Goal: Task Accomplishment & Management: Manage account settings

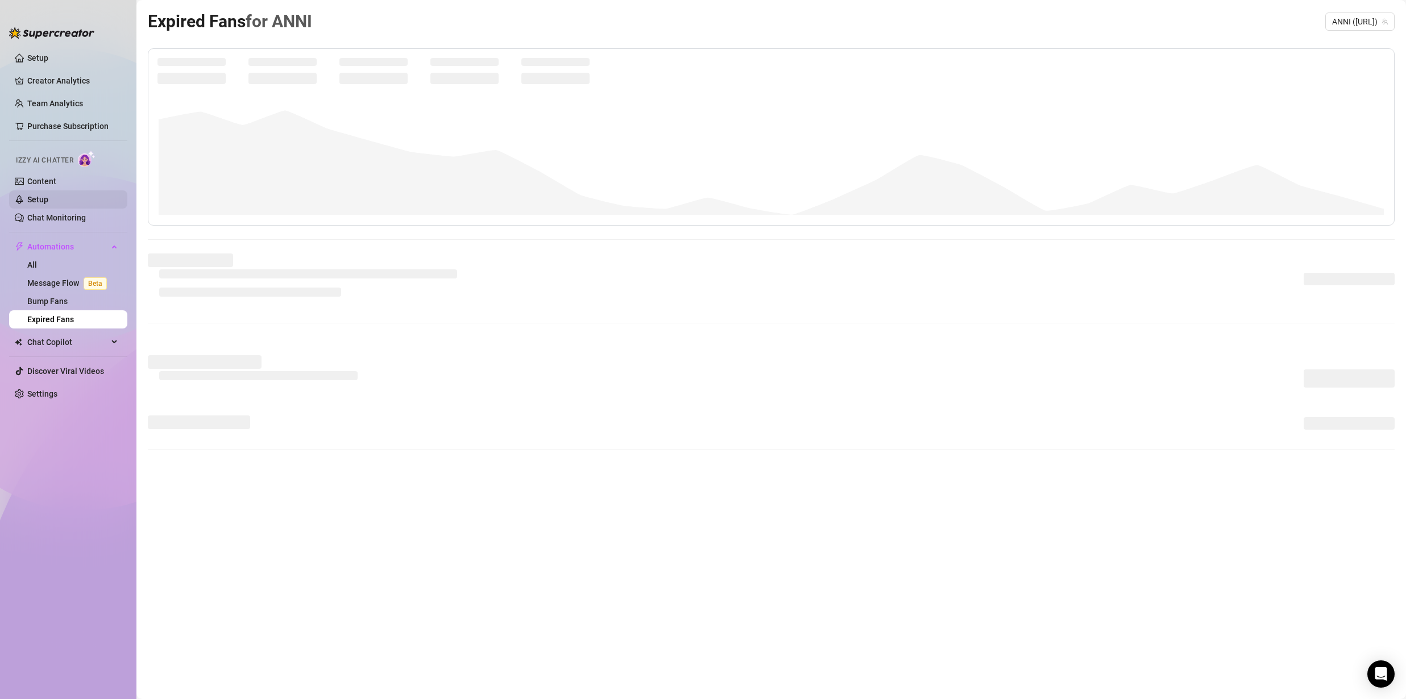
click at [40, 202] on link "Setup" at bounding box center [37, 199] width 21 height 9
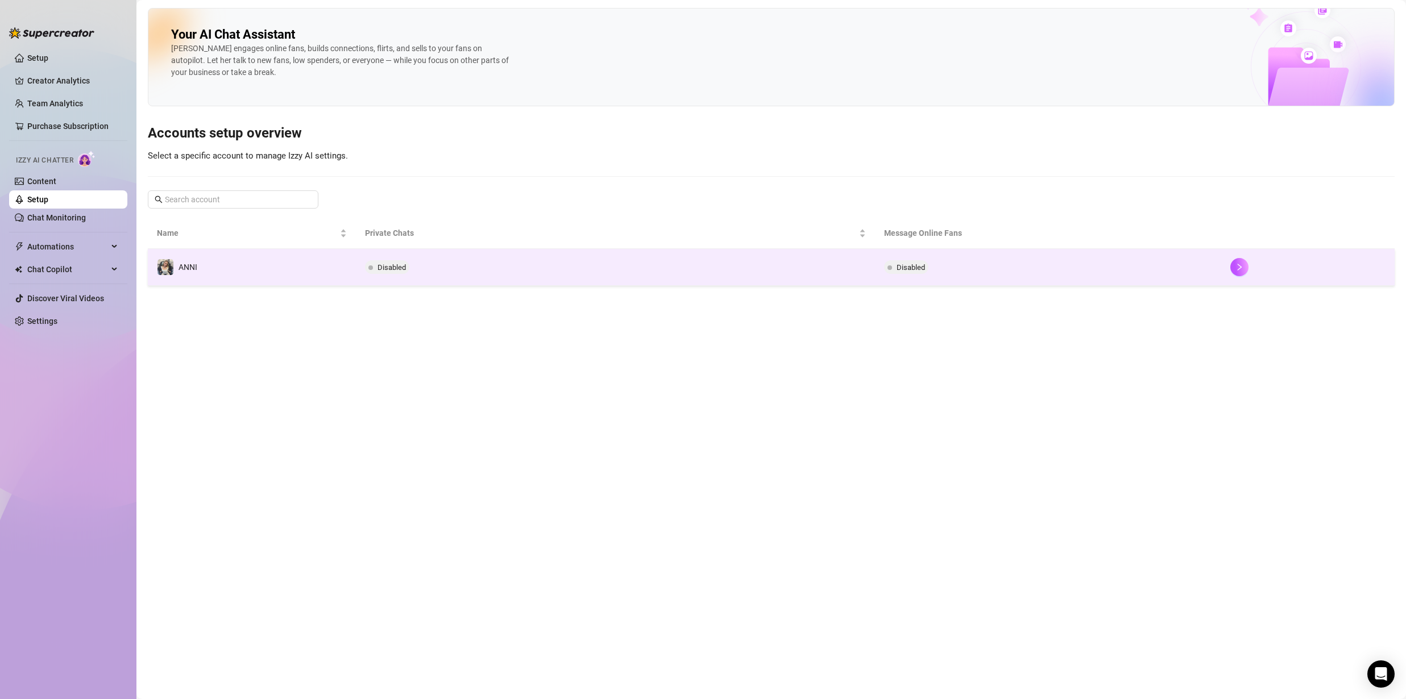
click at [304, 267] on td "ANNI" at bounding box center [252, 267] width 208 height 37
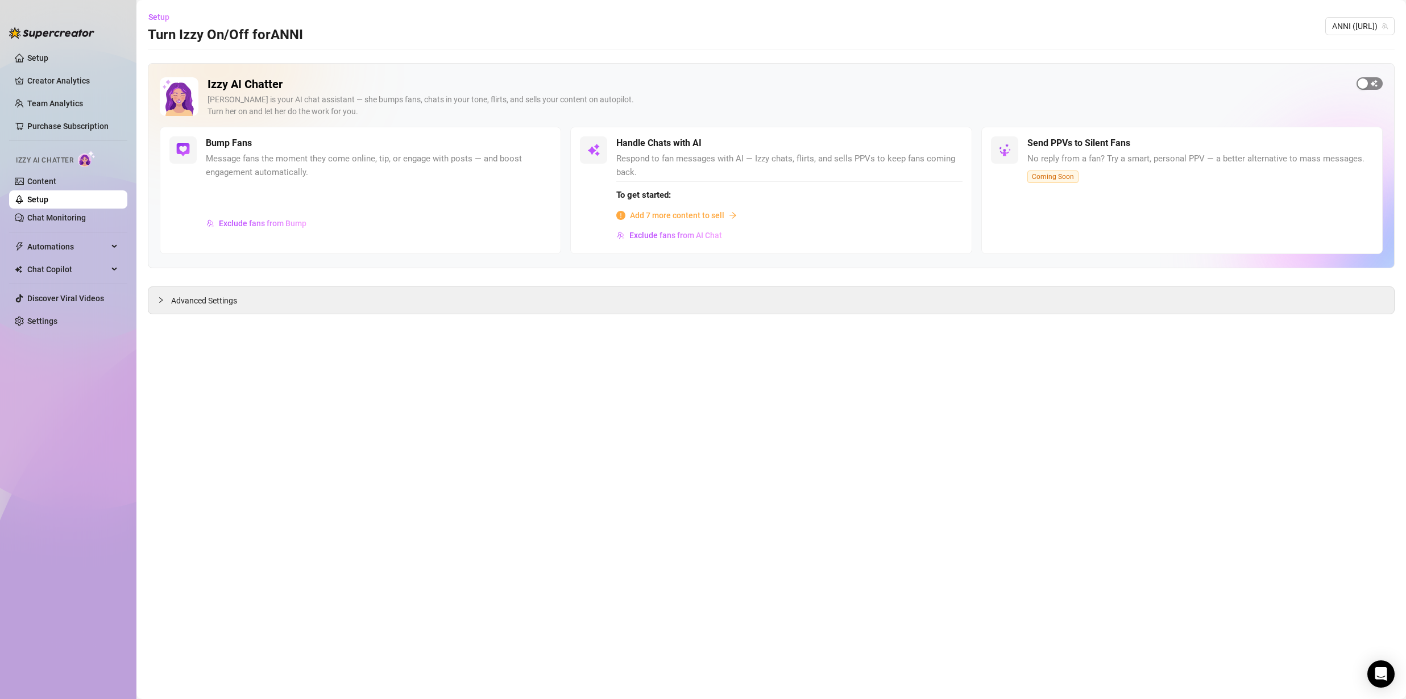
click at [1369, 88] on span "button" at bounding box center [1369, 83] width 26 height 13
click at [1367, 85] on span "button" at bounding box center [1369, 83] width 26 height 13
click at [1366, 85] on div "button" at bounding box center [1362, 83] width 10 height 10
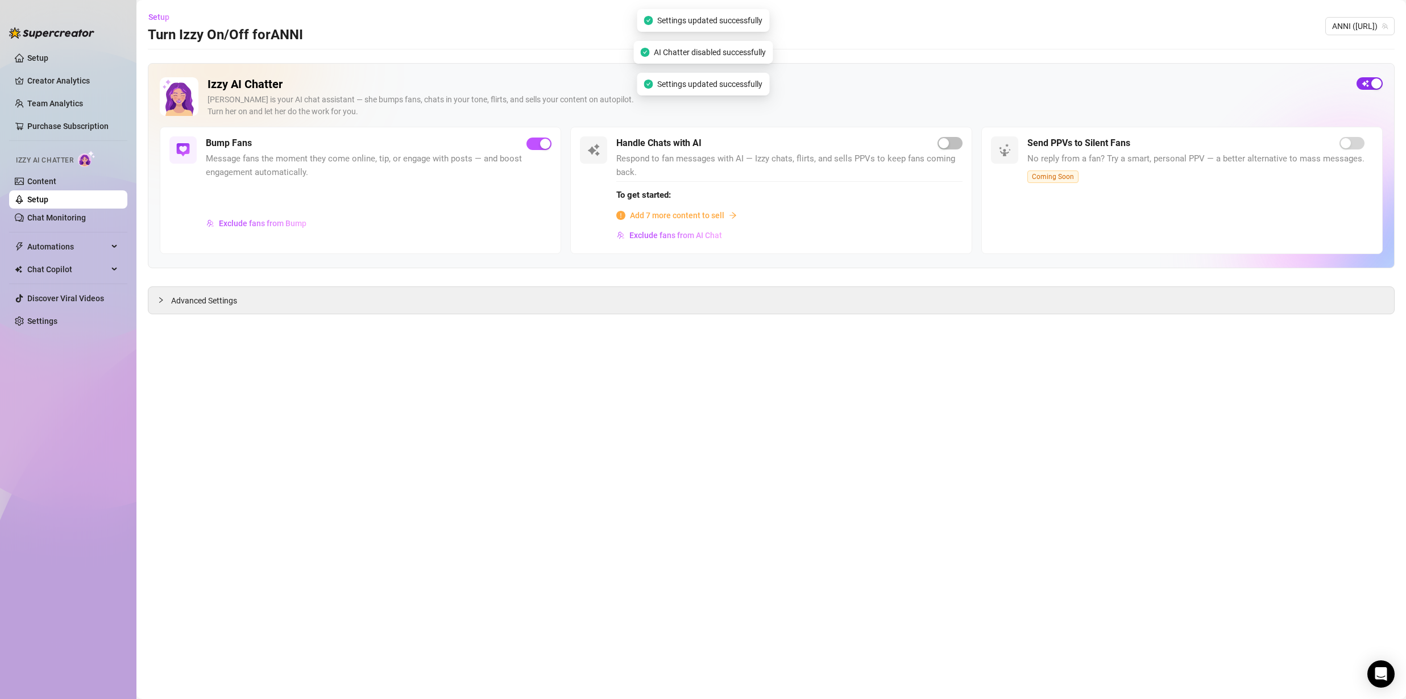
click at [1366, 85] on span "button" at bounding box center [1369, 83] width 26 height 13
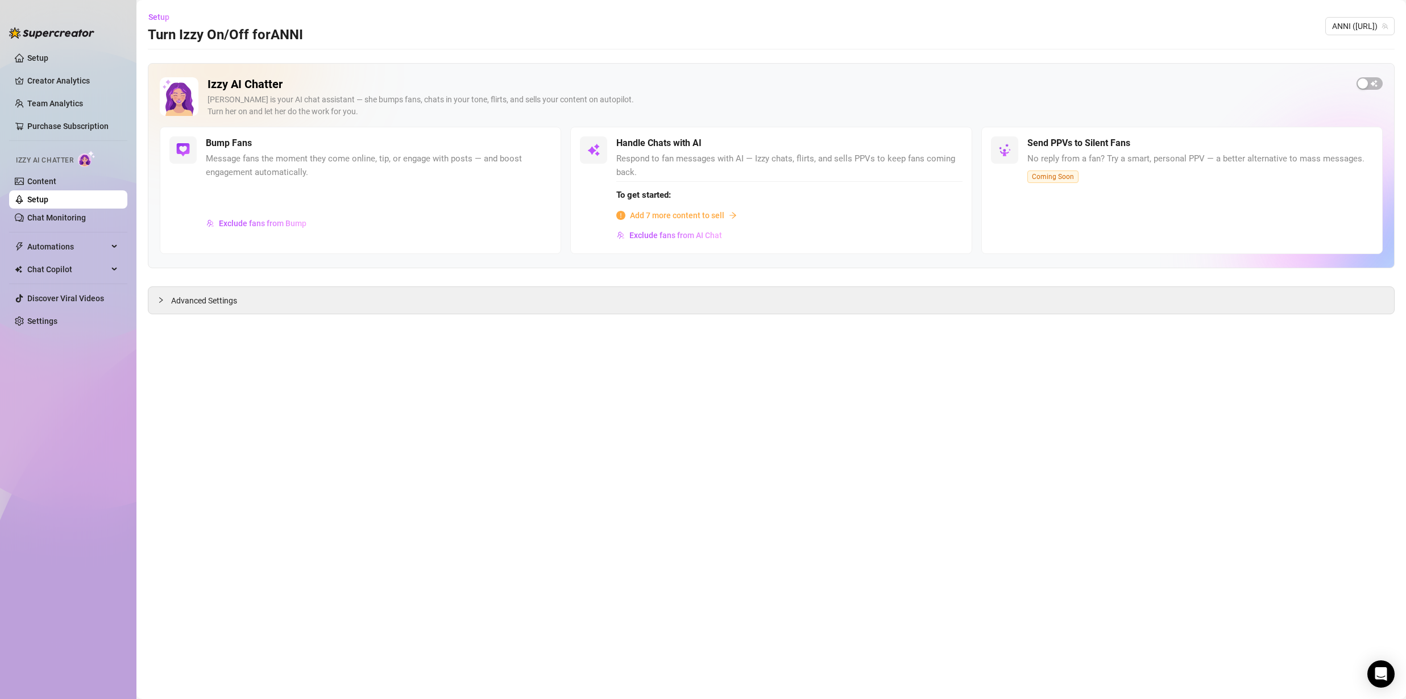
click at [47, 195] on link "Setup" at bounding box center [37, 199] width 21 height 9
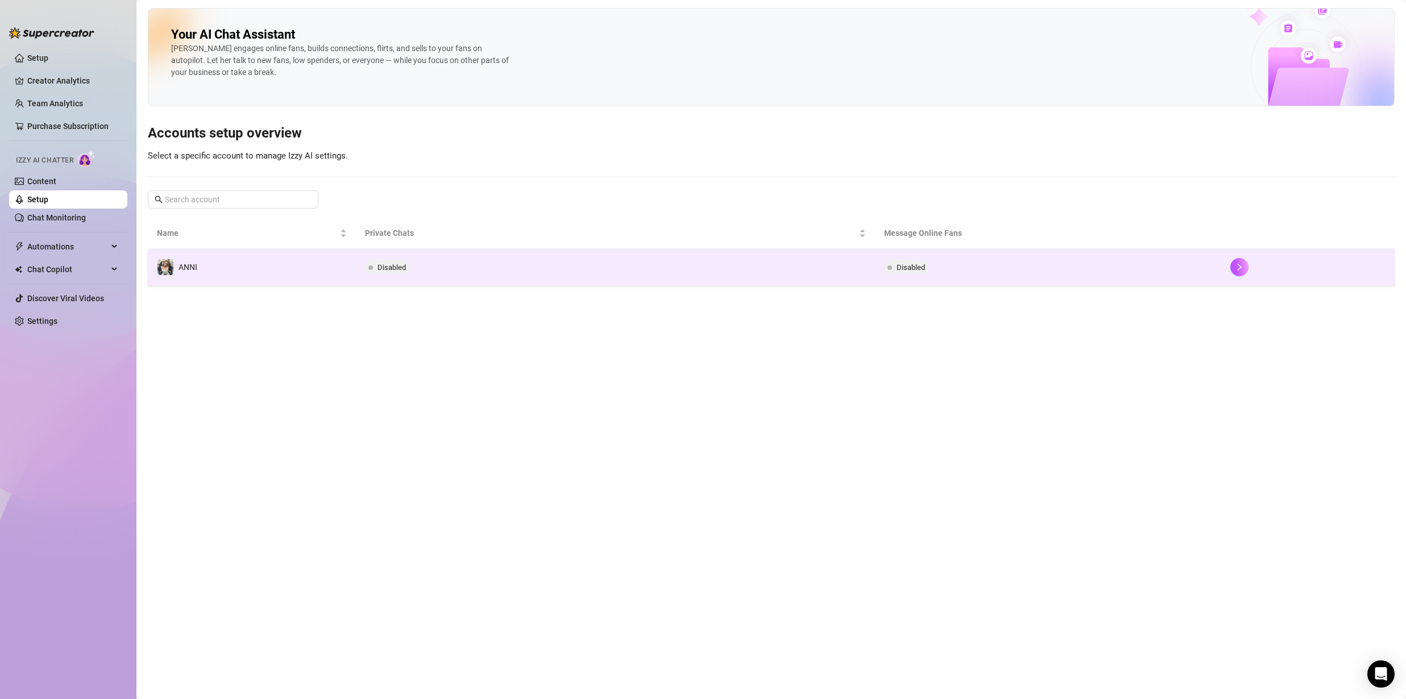
click at [200, 257] on td "ANNI" at bounding box center [252, 267] width 208 height 37
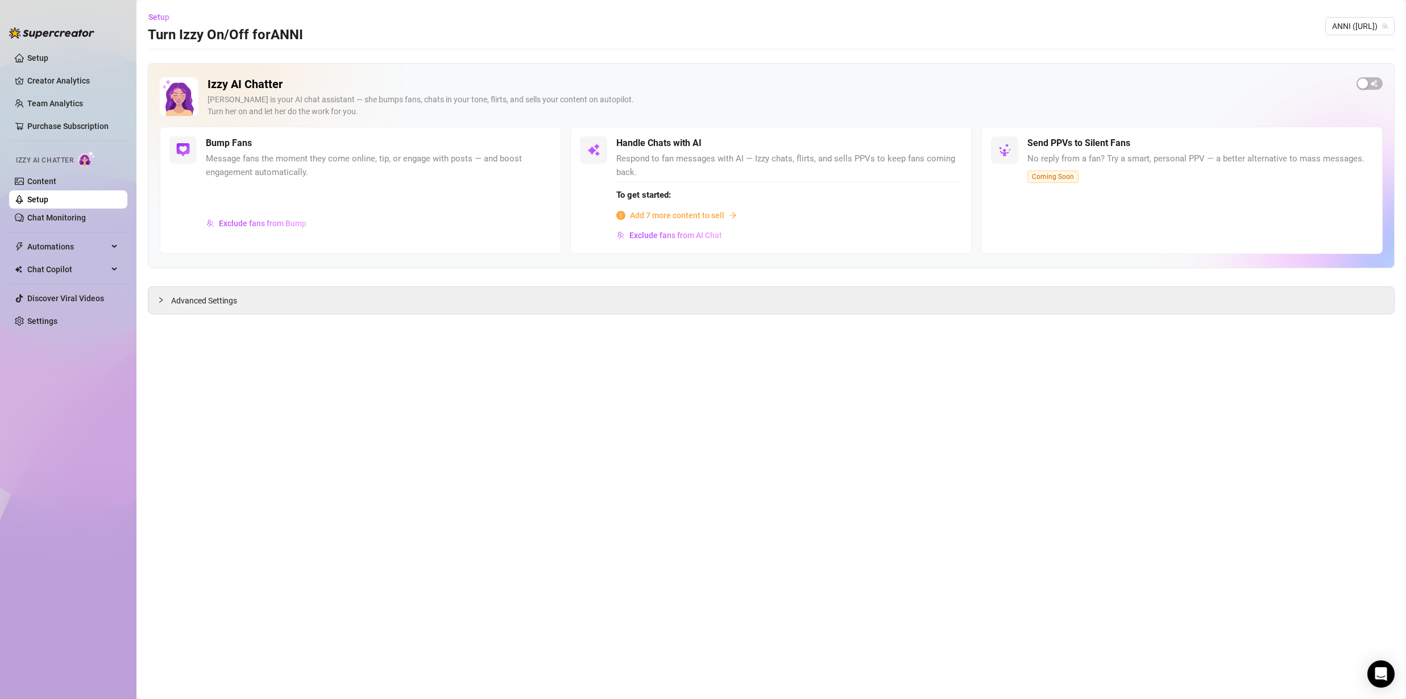
click at [197, 78] on img at bounding box center [179, 96] width 39 height 39
click at [179, 88] on img at bounding box center [179, 96] width 39 height 39
click at [231, 142] on h5 "Bump Fans" at bounding box center [229, 143] width 46 height 14
click at [651, 219] on span "Add 7 more content to sell" at bounding box center [677, 215] width 94 height 13
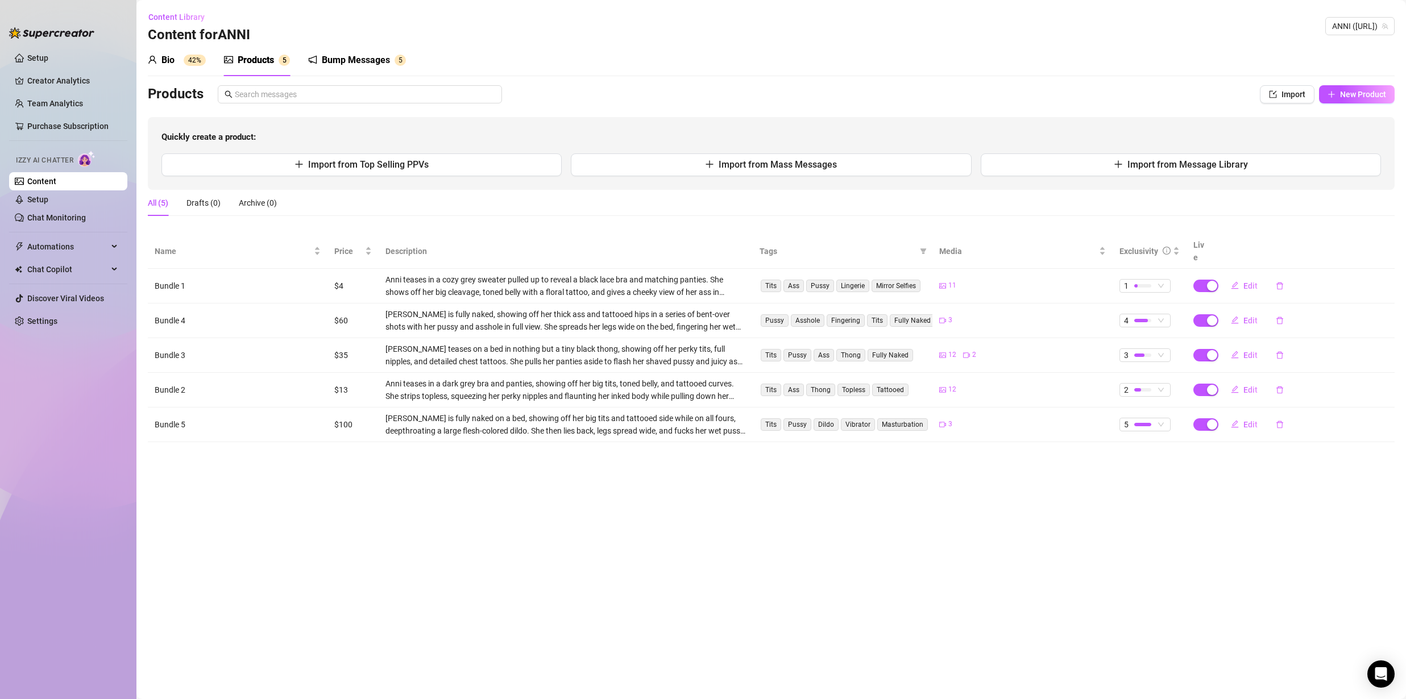
click at [163, 59] on div "Bio" at bounding box center [167, 60] width 13 height 14
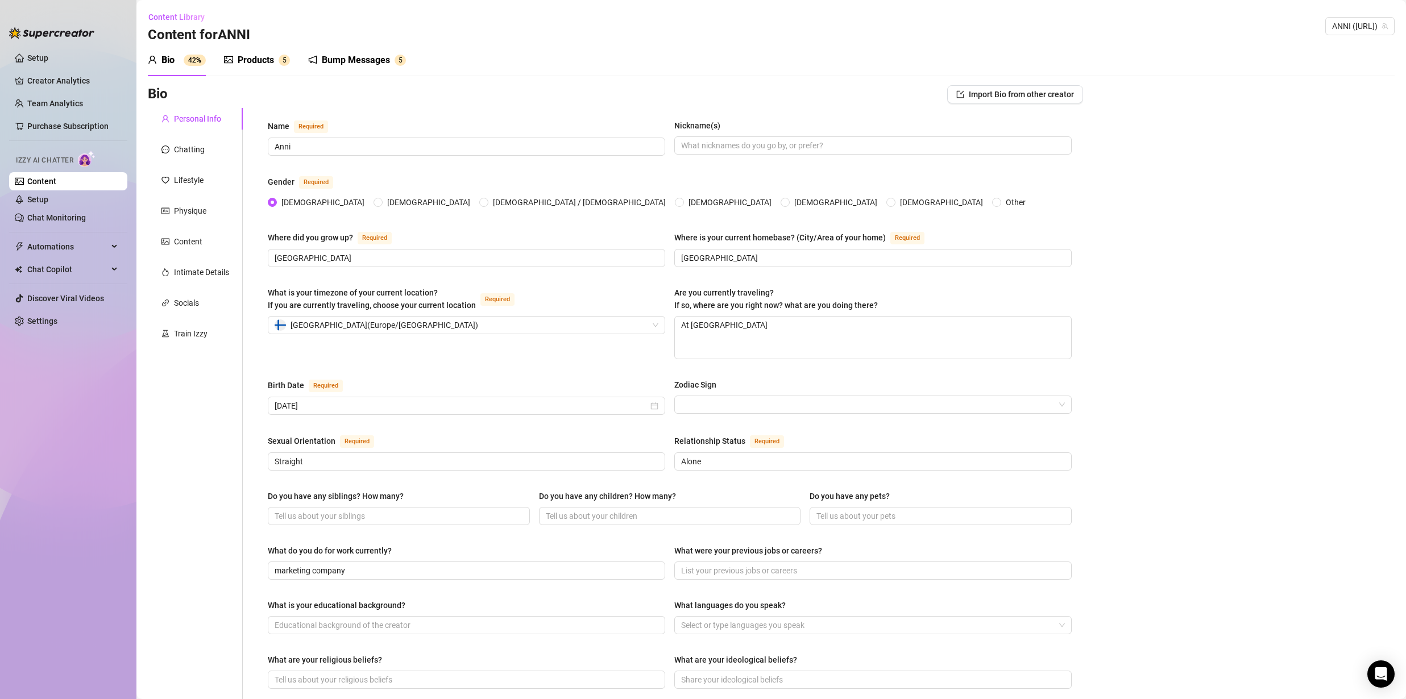
click at [28, 181] on link "Content" at bounding box center [41, 181] width 29 height 9
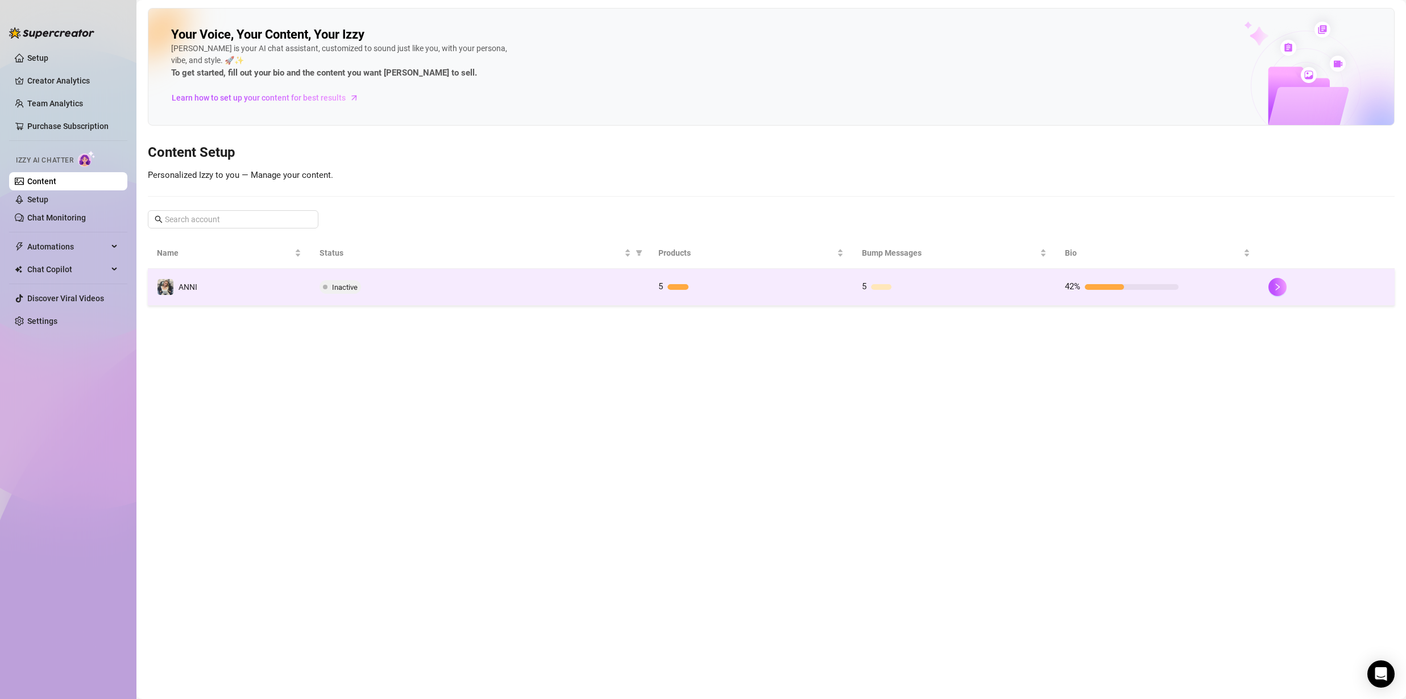
click at [276, 290] on td "ANNI" at bounding box center [229, 287] width 163 height 37
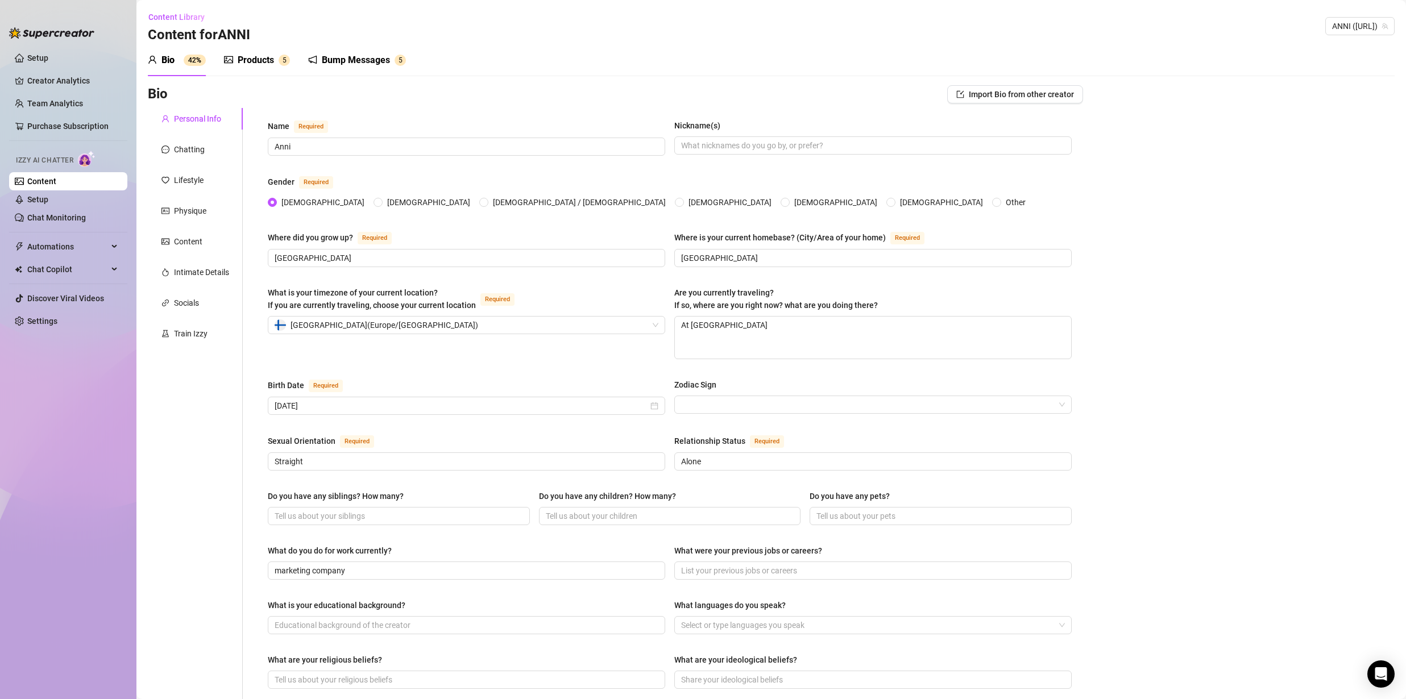
click at [52, 180] on link "Content" at bounding box center [41, 181] width 29 height 9
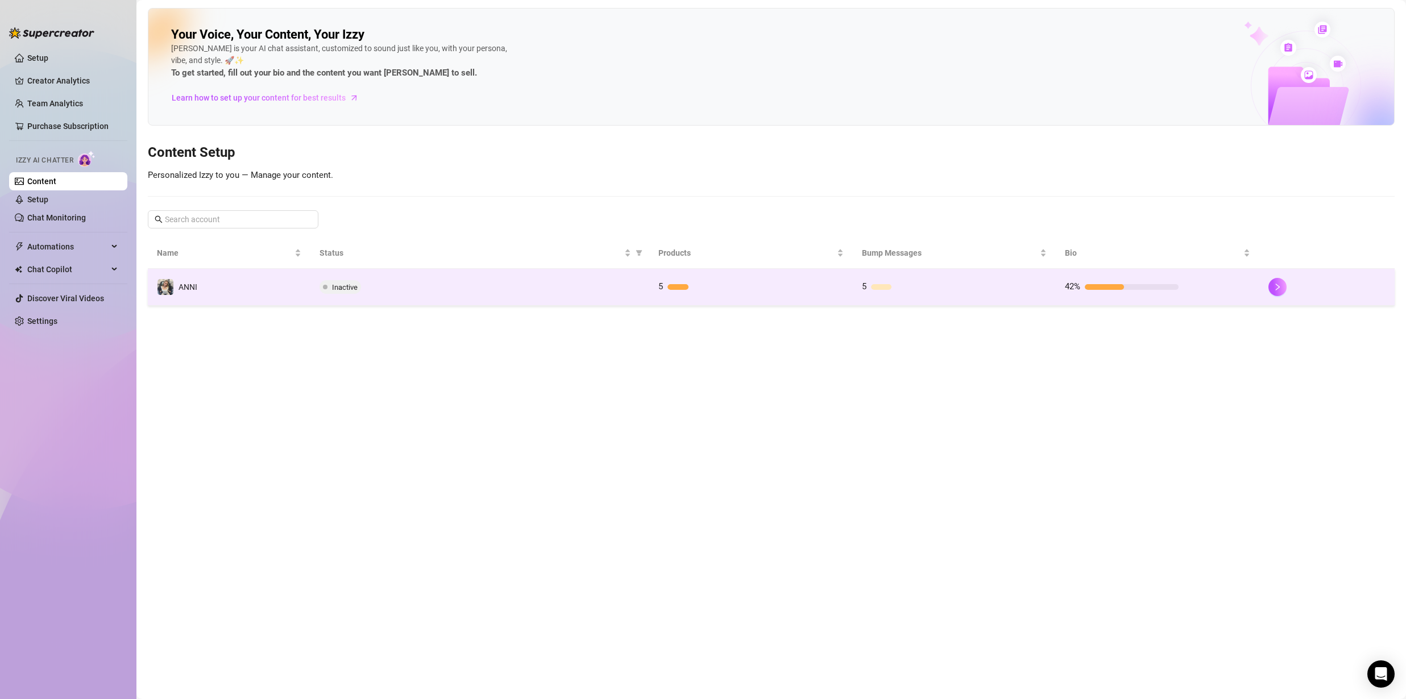
click at [198, 286] on td "ANNI" at bounding box center [229, 287] width 163 height 37
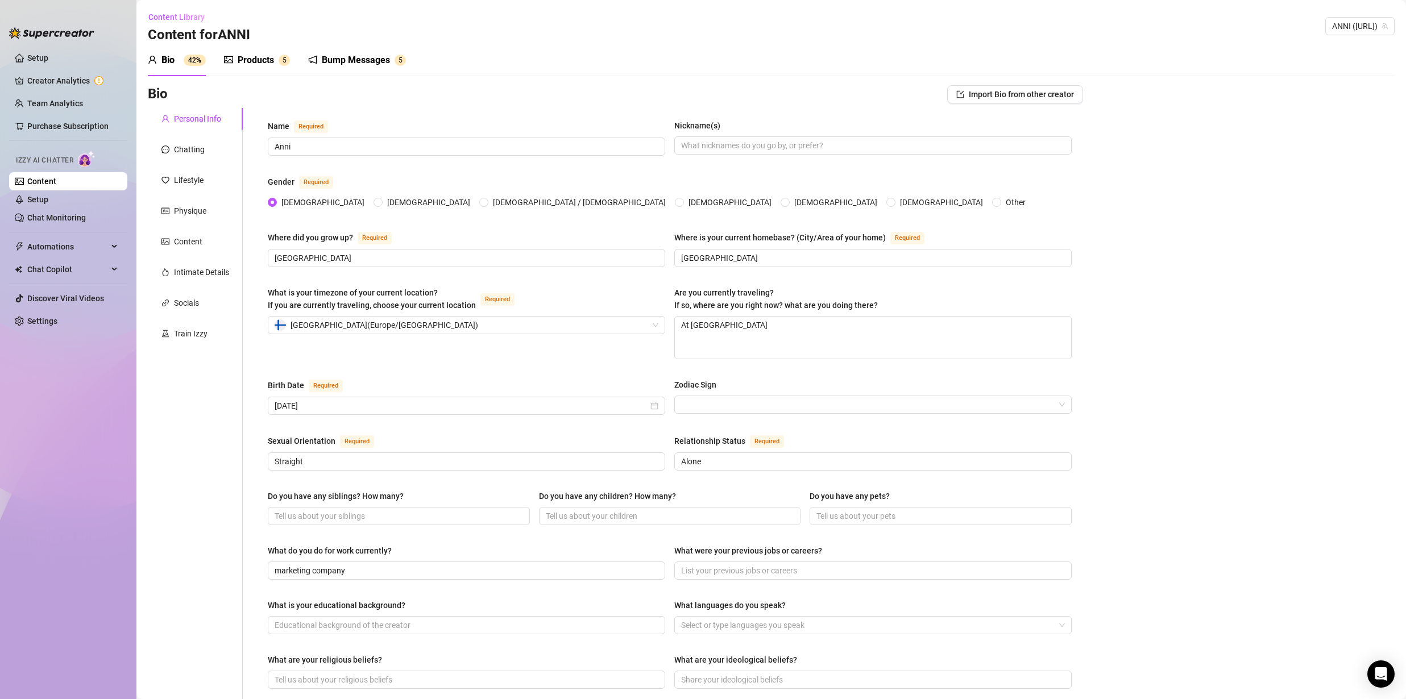
click at [367, 373] on div "Name Required Anni Nickname(s) Gender Required Female Male Non-Binary / Genderq…" at bounding box center [670, 568] width 804 height 899
click at [45, 186] on link "Content" at bounding box center [41, 181] width 29 height 9
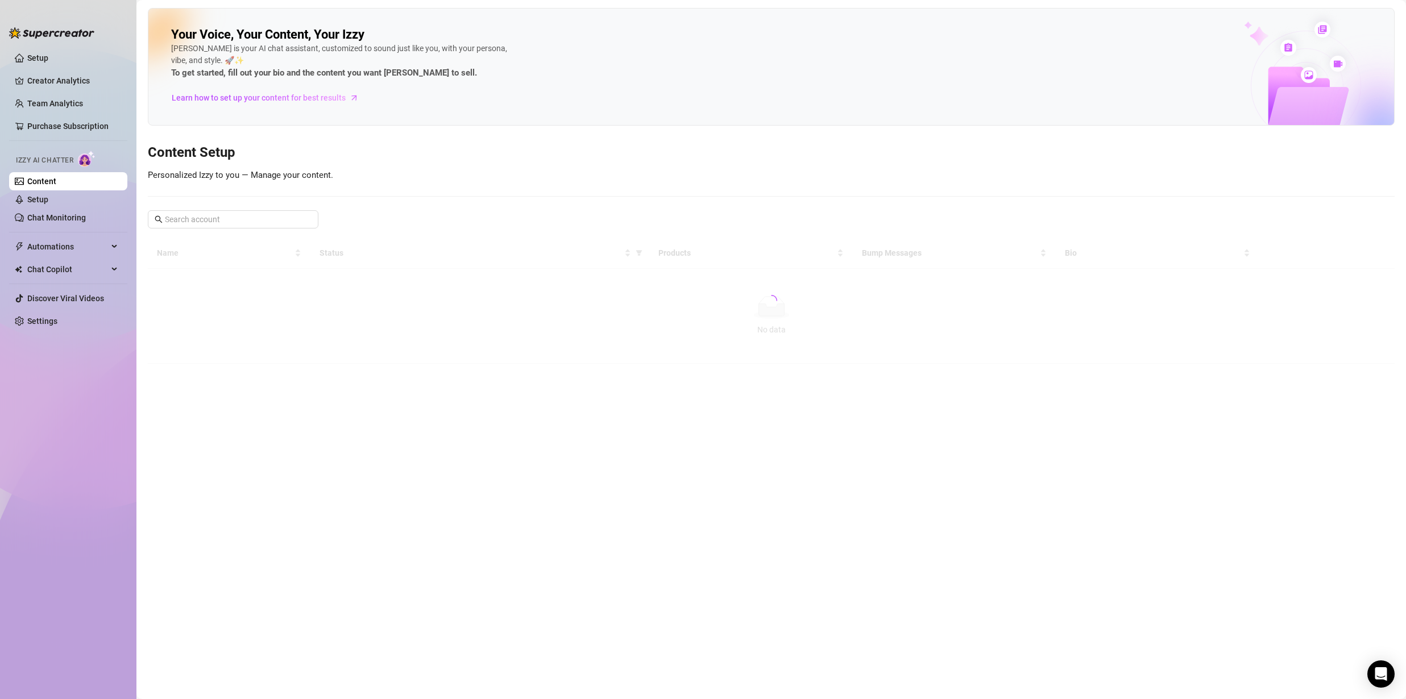
click at [45, 182] on link "Content" at bounding box center [41, 181] width 29 height 9
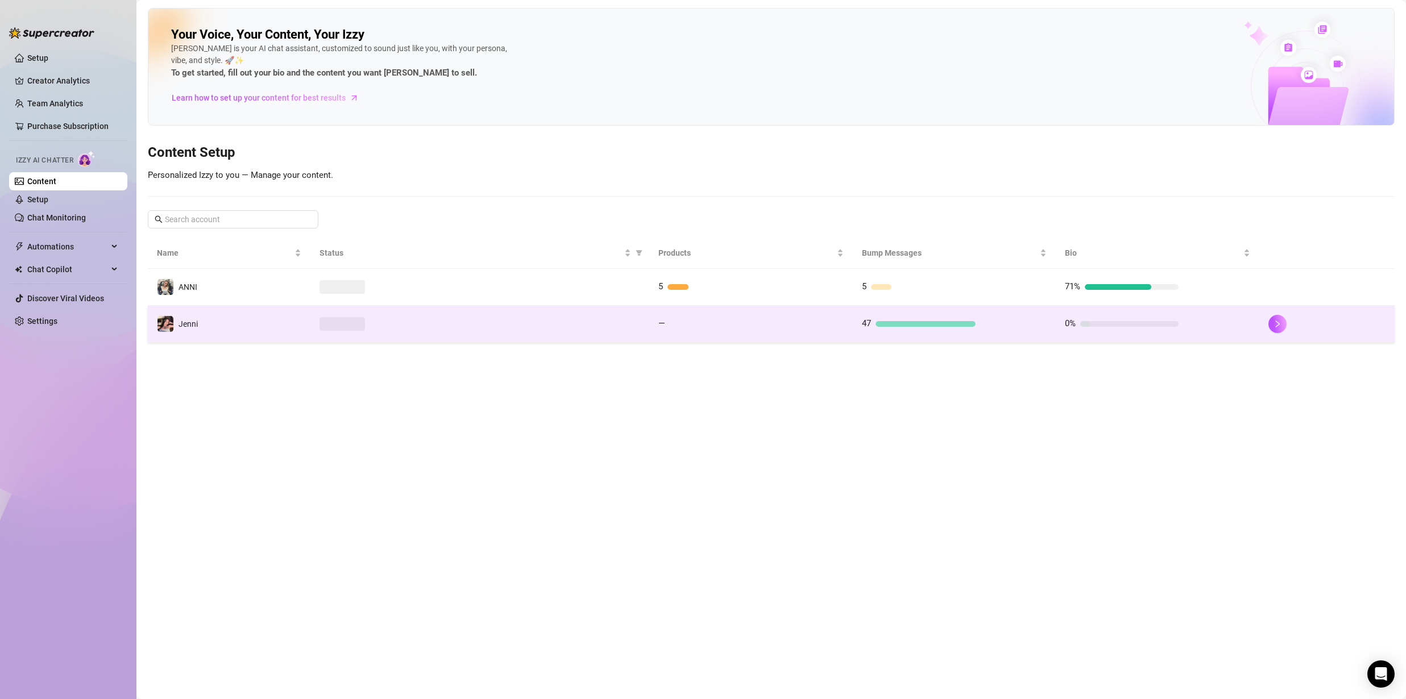
click at [292, 326] on td "Jenni" at bounding box center [229, 324] width 163 height 37
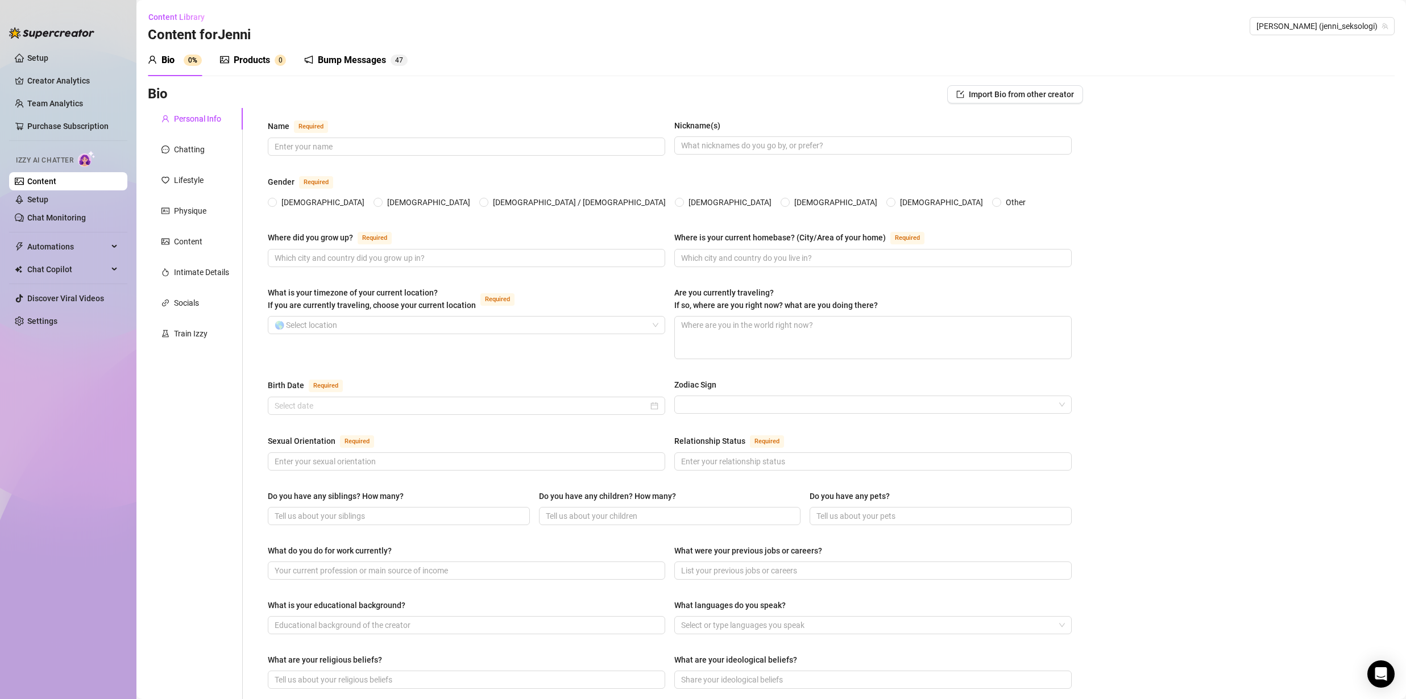
click at [56, 186] on link "Content" at bounding box center [41, 181] width 29 height 9
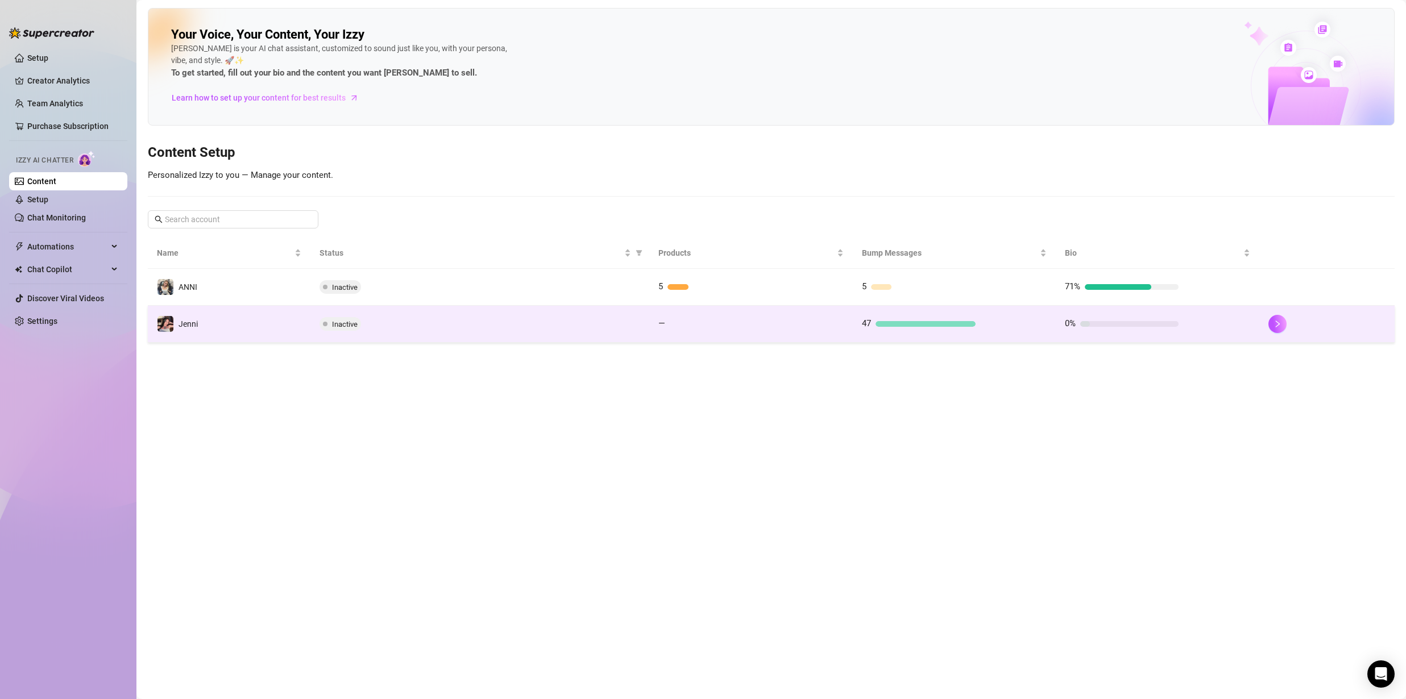
click at [625, 330] on div "Inactive" at bounding box center [479, 324] width 321 height 14
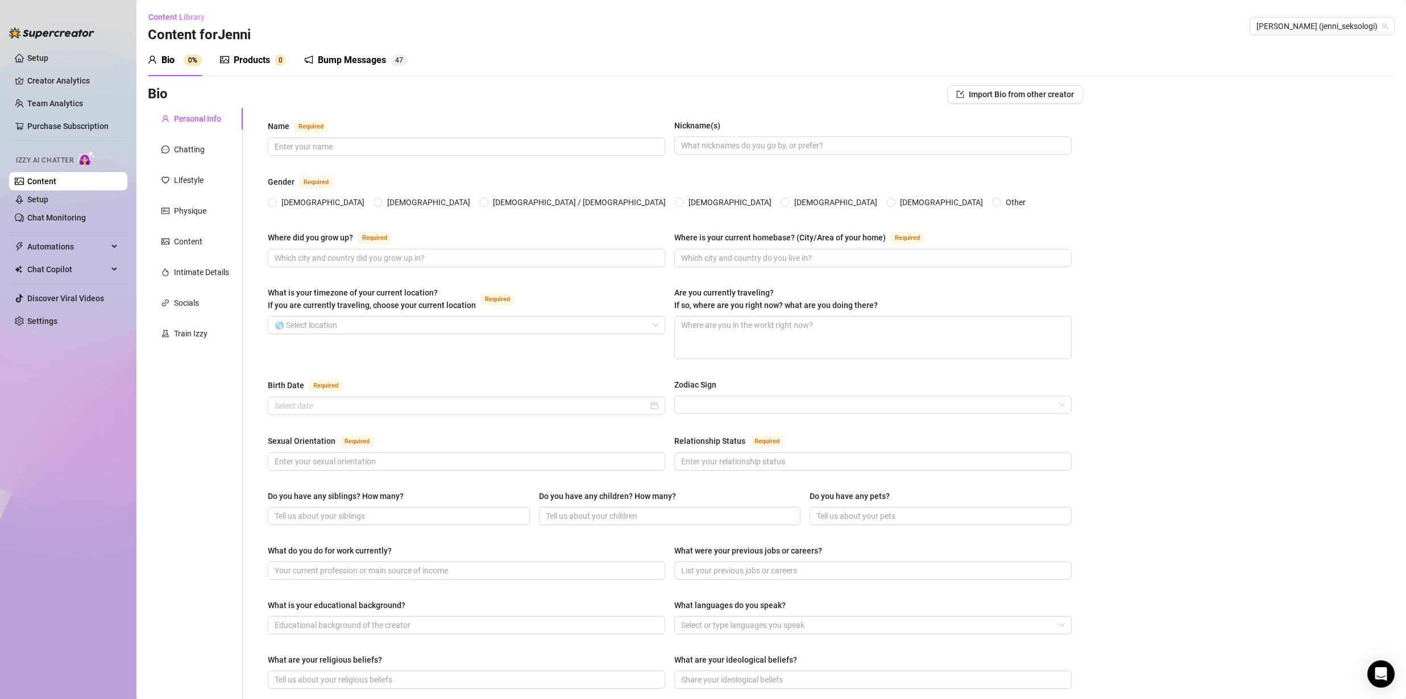
click at [56, 180] on link "Content" at bounding box center [41, 181] width 29 height 9
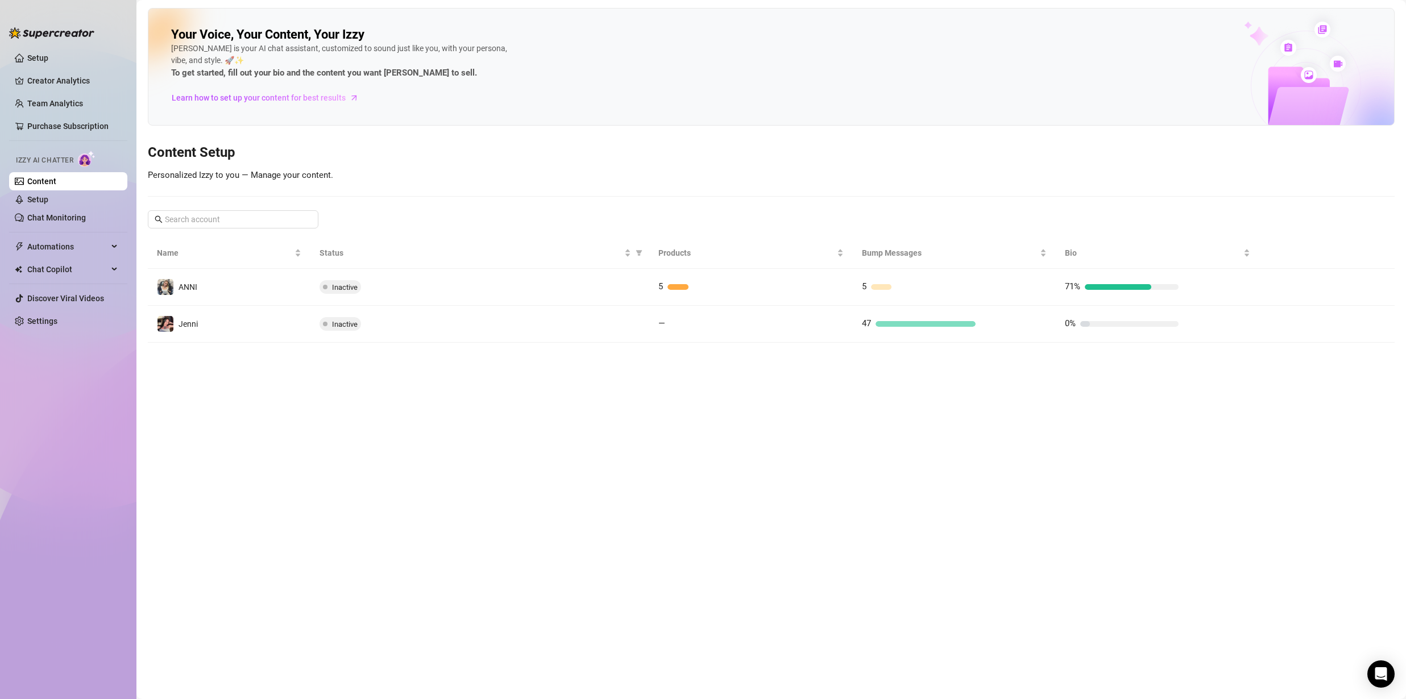
click at [56, 186] on link "Content" at bounding box center [41, 181] width 29 height 9
